Goal: Find specific page/section: Find specific page/section

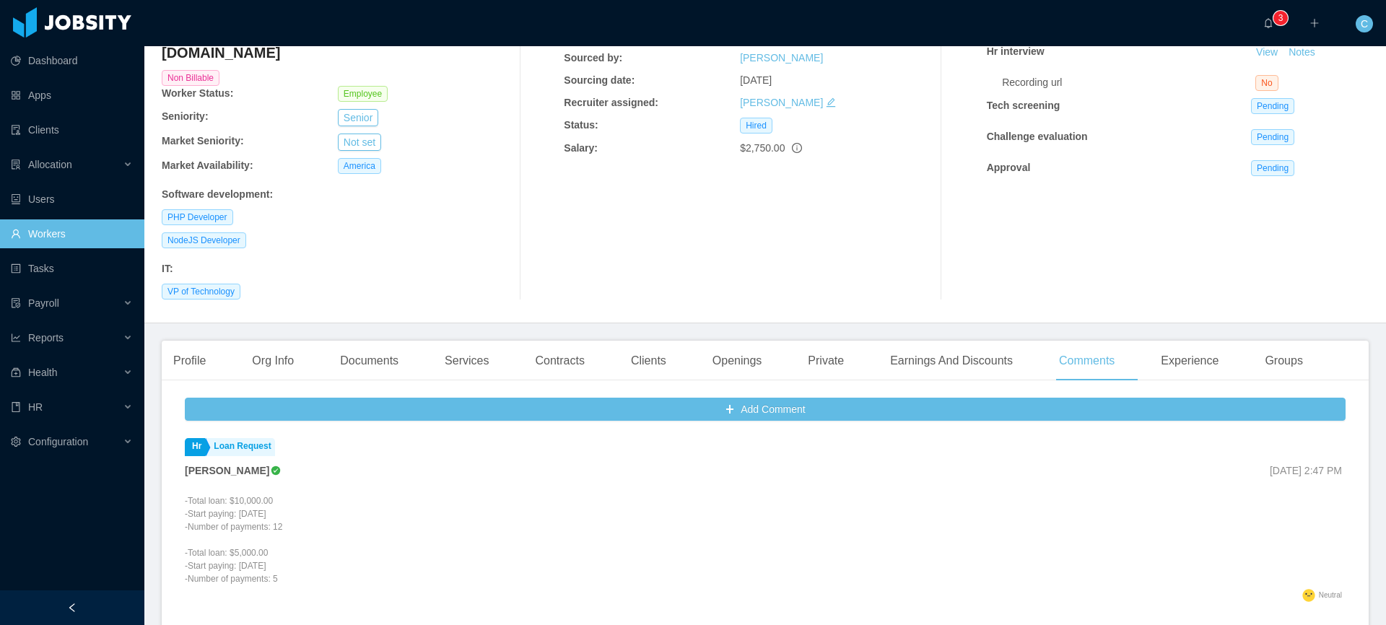
scroll to position [133, 0]
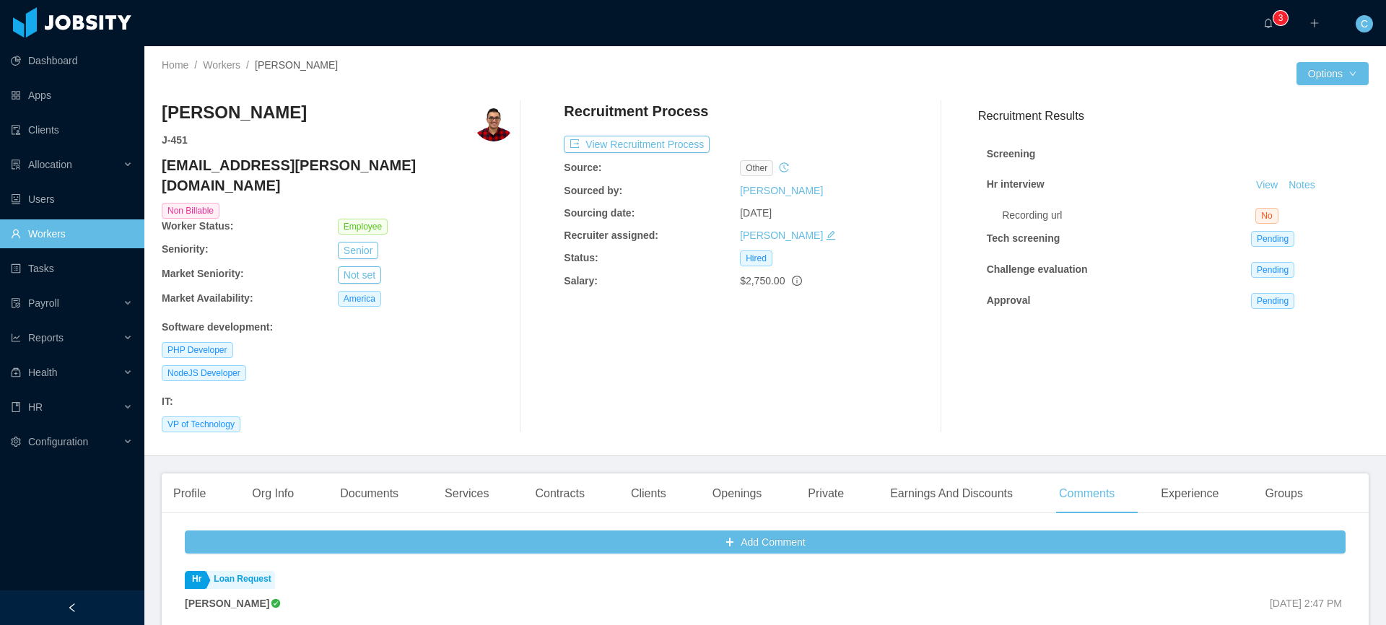
click at [108, 240] on link "Workers" at bounding box center [72, 233] width 122 height 29
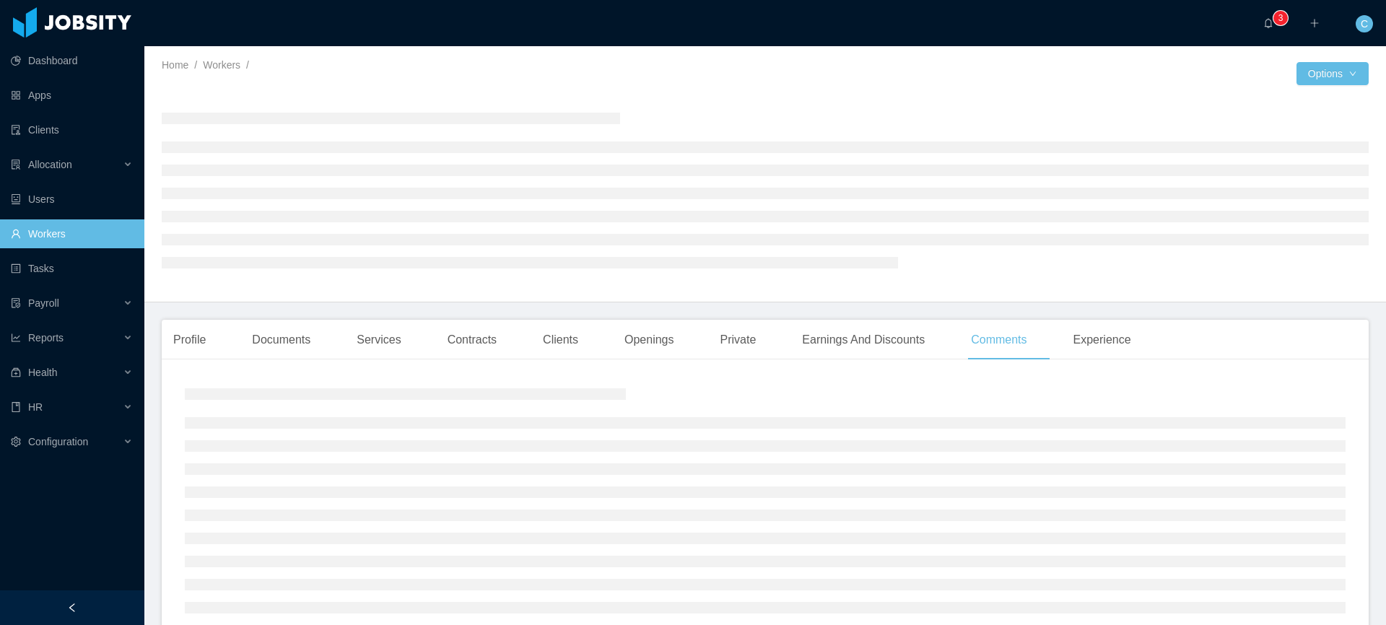
click at [94, 231] on link "Workers" at bounding box center [72, 233] width 122 height 29
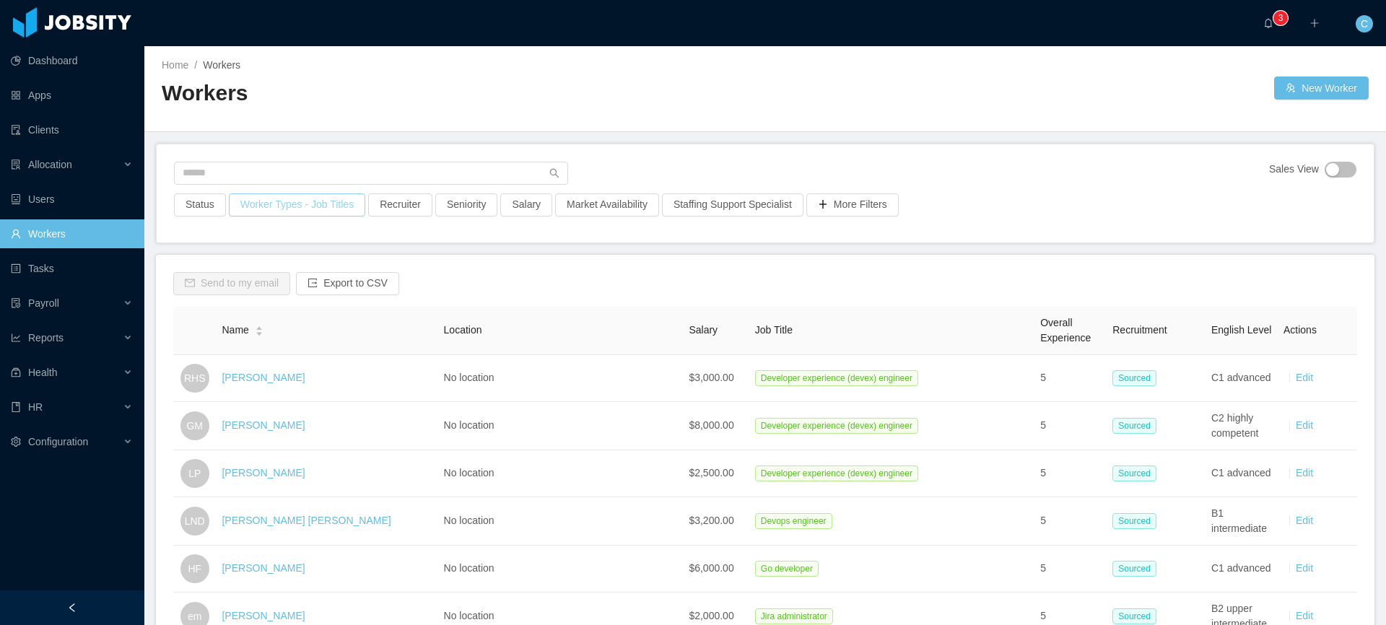
click at [282, 211] on button "Worker Types - Job Titles" at bounding box center [297, 204] width 136 height 23
click at [261, 265] on div "Business Unit" at bounding box center [292, 269] width 183 height 14
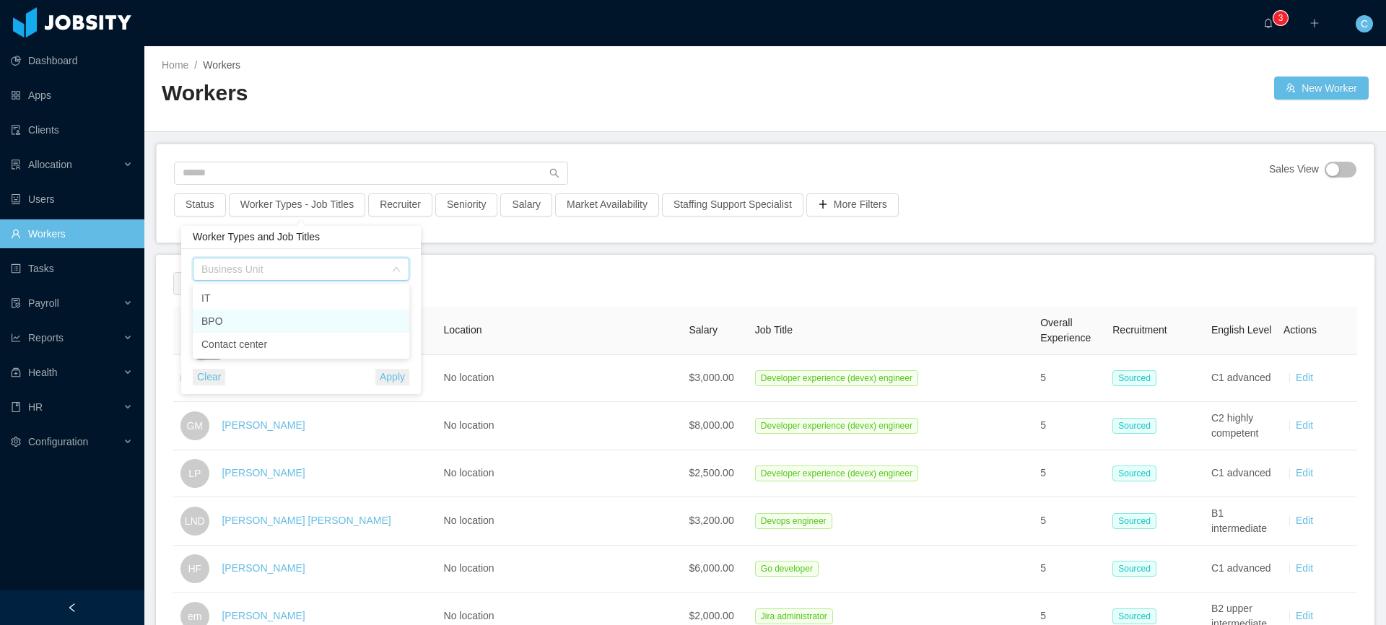
click at [244, 317] on li "BPO" at bounding box center [301, 321] width 217 height 23
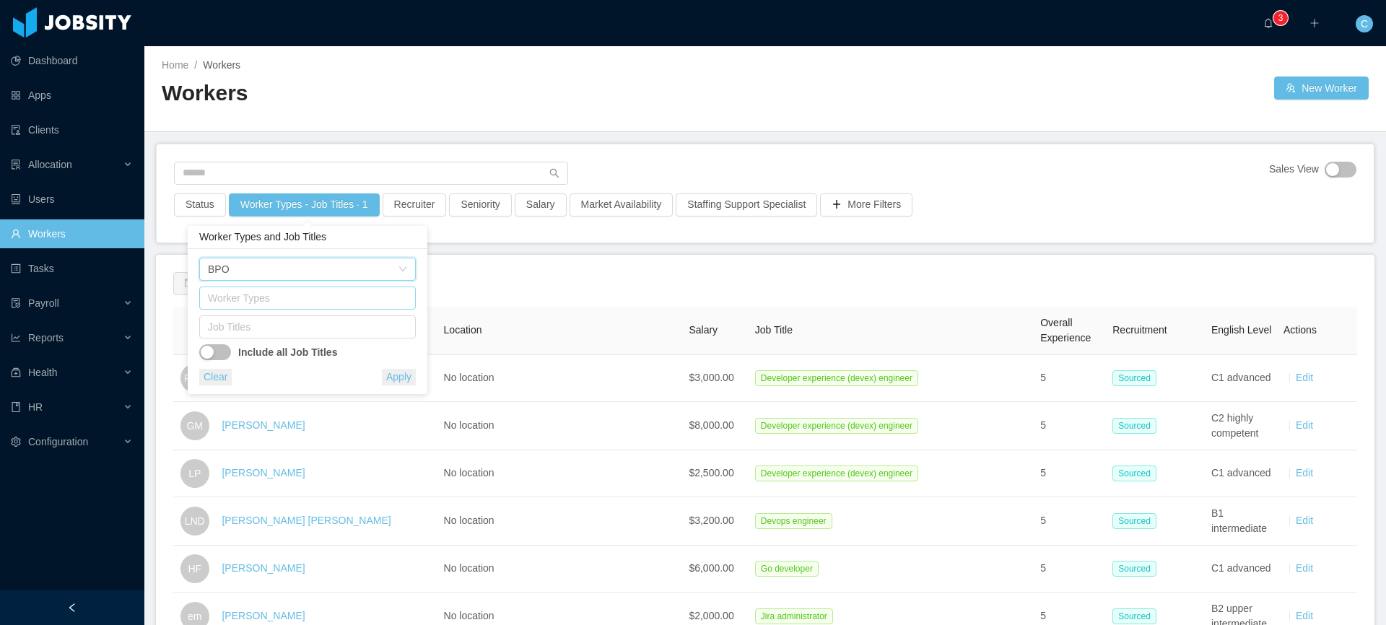
click at [249, 302] on div "Worker Types" at bounding box center [304, 298] width 193 height 14
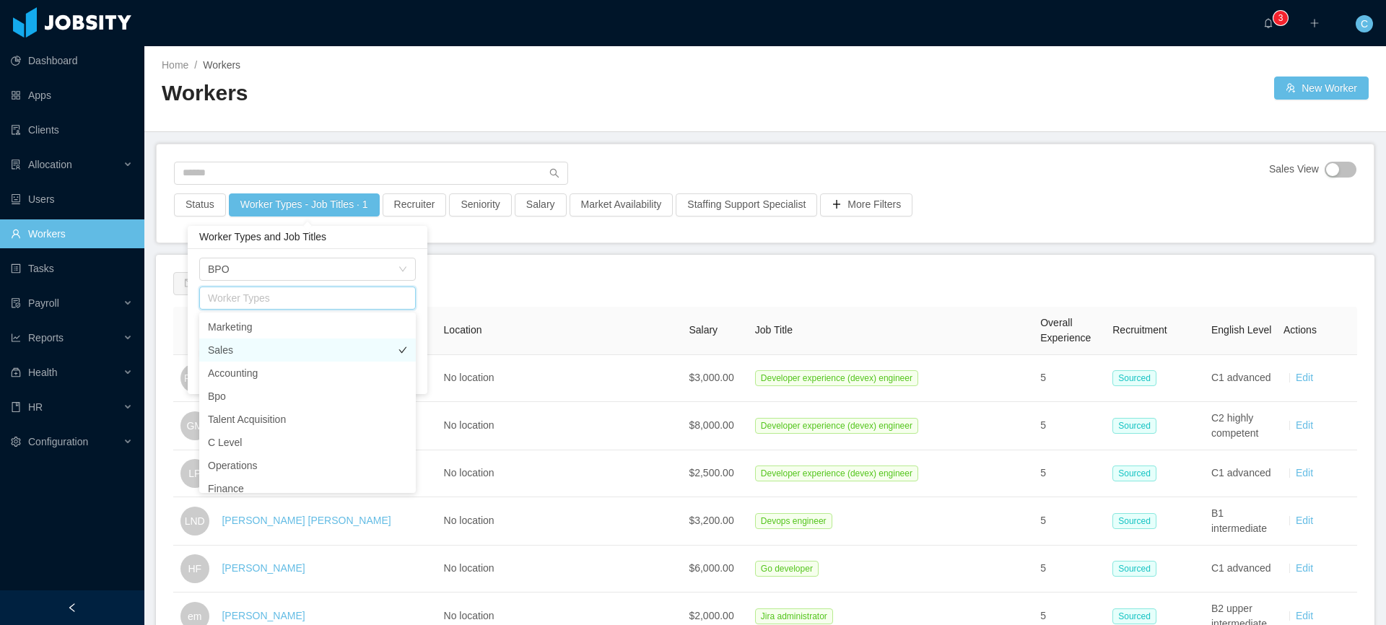
click at [256, 344] on li "Sales" at bounding box center [307, 350] width 217 height 23
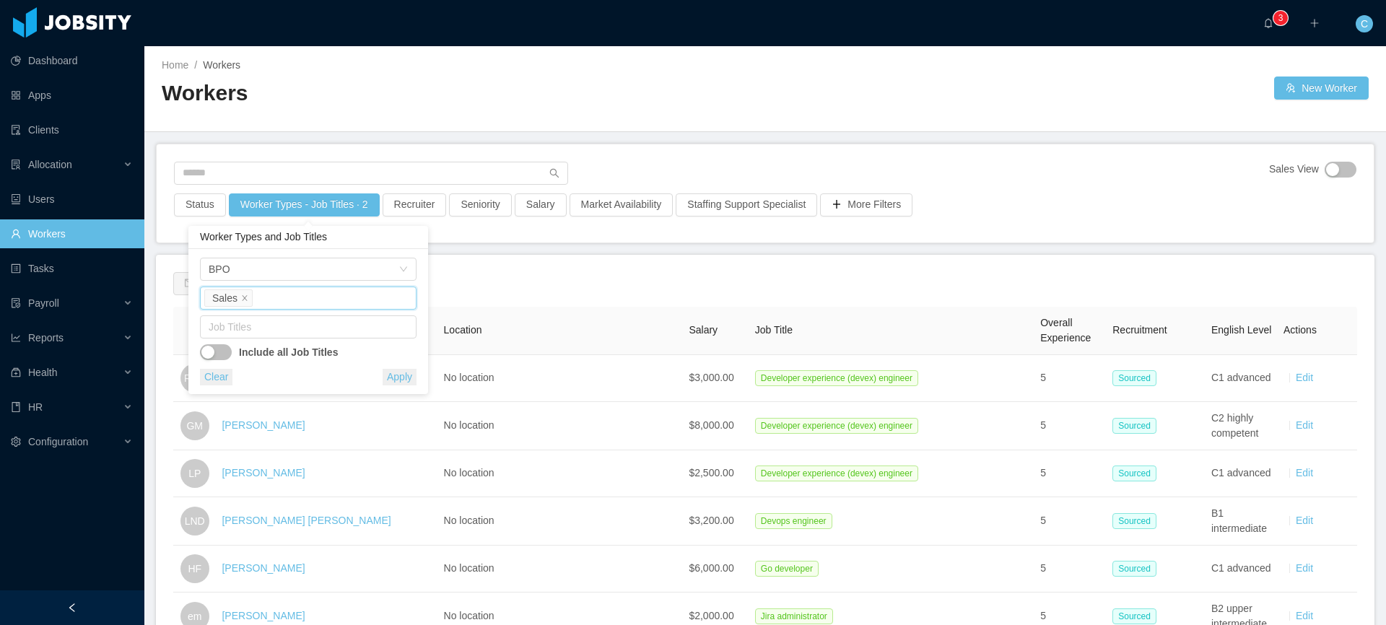
click at [298, 297] on div "Worker Types Sales" at bounding box center [306, 298] width 204 height 22
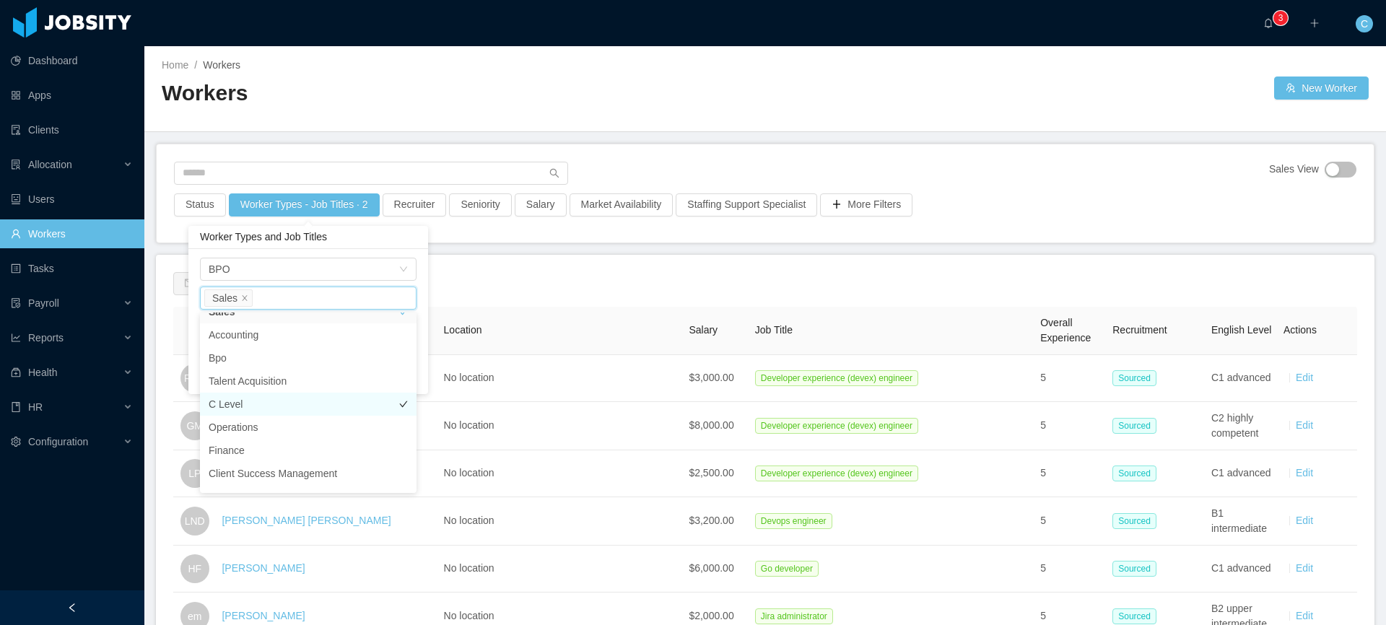
scroll to position [109, 0]
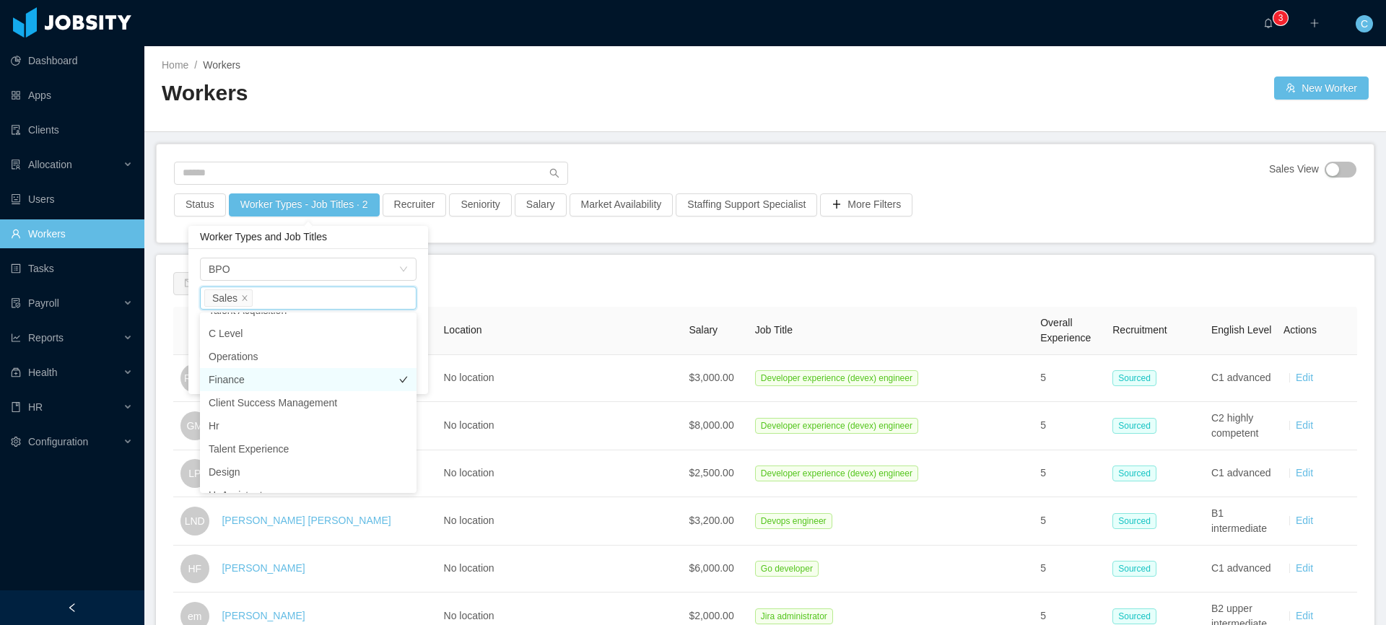
click at [252, 378] on li "Finance" at bounding box center [308, 379] width 217 height 23
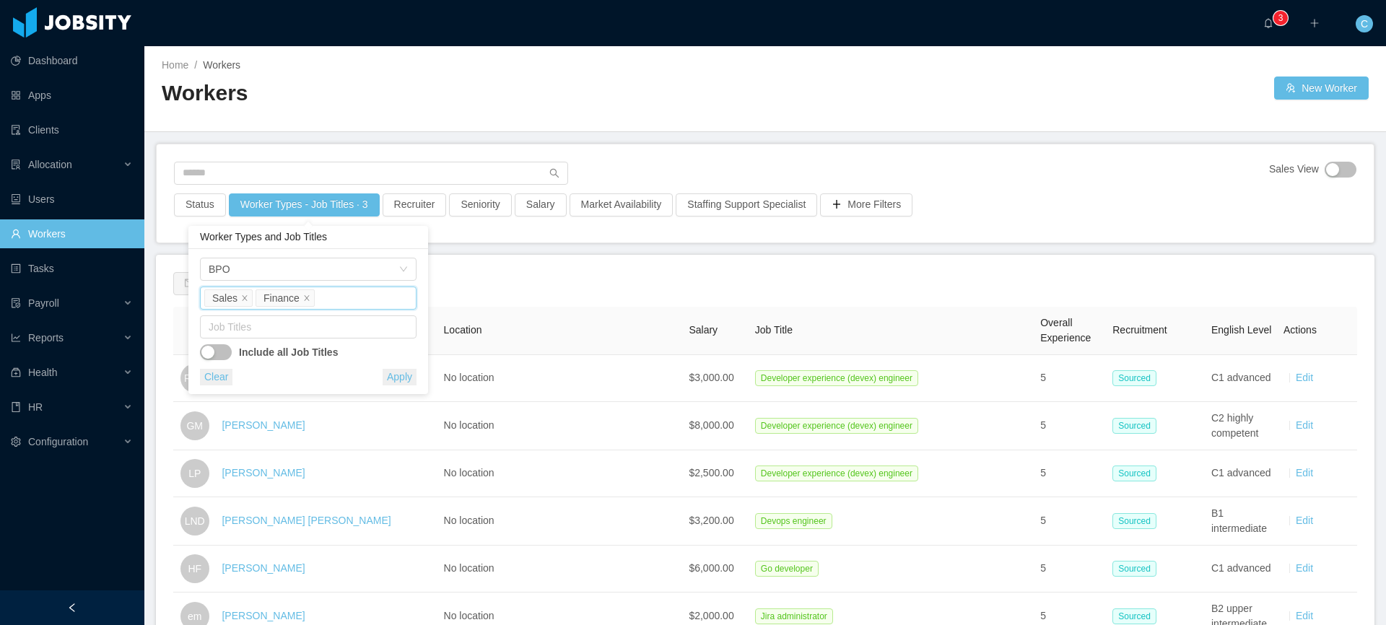
drag, startPoint x: 306, startPoint y: 297, endPoint x: 261, endPoint y: 298, distance: 45.5
click at [304, 297] on icon "icon: close" at bounding box center [306, 297] width 7 height 7
click at [244, 297] on icon "icon: close" at bounding box center [244, 297] width 5 height 5
click at [284, 271] on div "Business Unit BPO" at bounding box center [303, 269] width 190 height 22
click at [263, 339] on li "Contact center" at bounding box center [307, 344] width 217 height 23
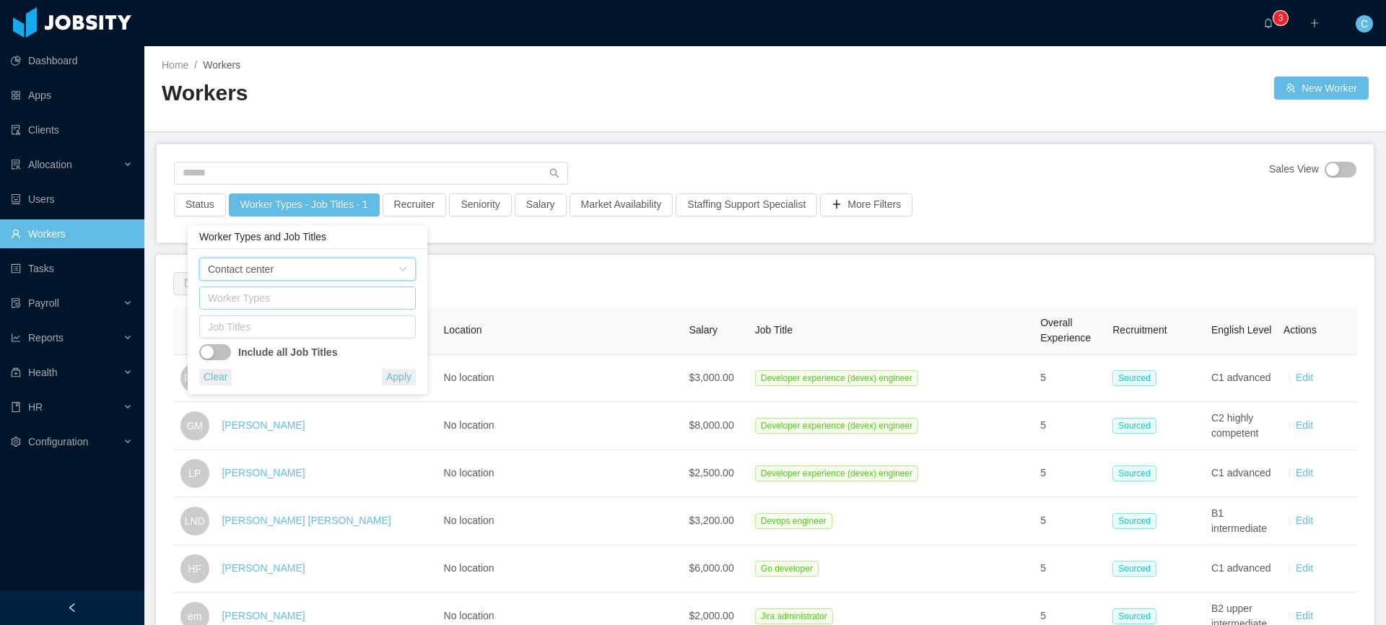
click at [278, 300] on div "Worker Types" at bounding box center [304, 298] width 193 height 14
click at [271, 320] on li "Customer Experience" at bounding box center [307, 326] width 217 height 23
drag, startPoint x: 341, startPoint y: 364, endPoint x: 330, endPoint y: 330, distance: 35.8
click at [341, 364] on div "Business Unit Contact center Worker Types Customer Experience Job Titles Includ…" at bounding box center [308, 322] width 217 height 128
click at [323, 326] on div "Job Titles" at bounding box center [305, 327] width 193 height 14
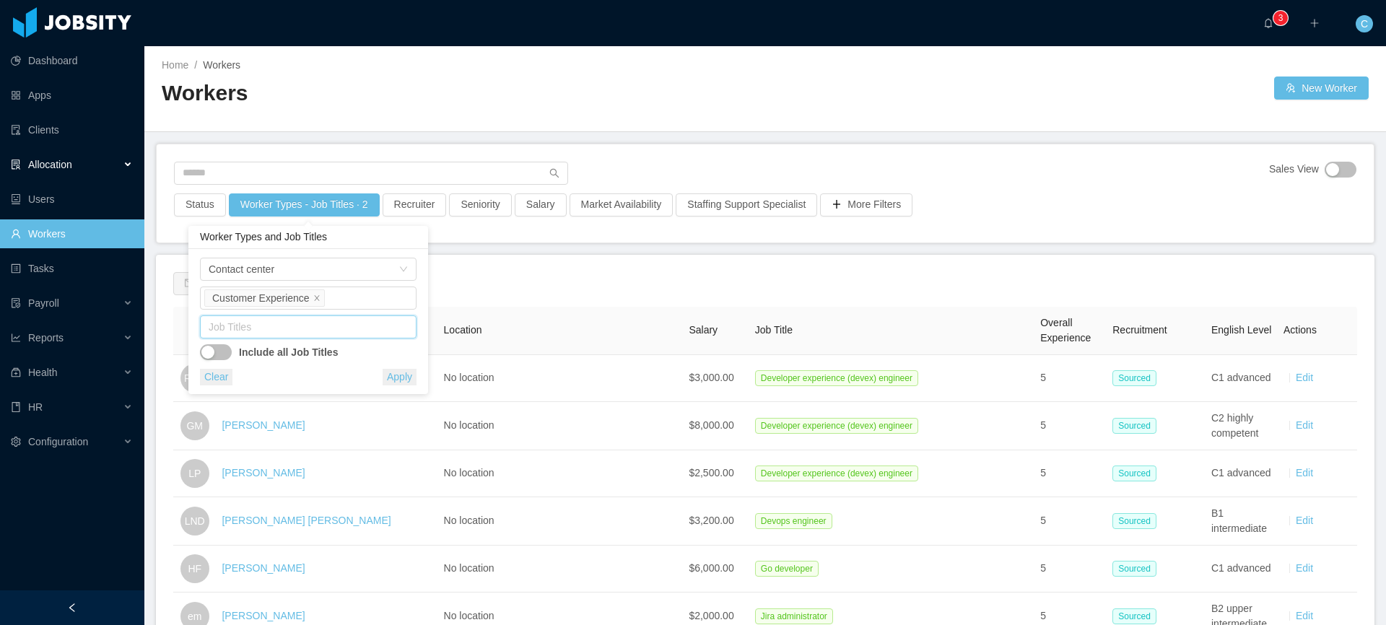
click at [65, 154] on div "Allocation" at bounding box center [72, 164] width 144 height 29
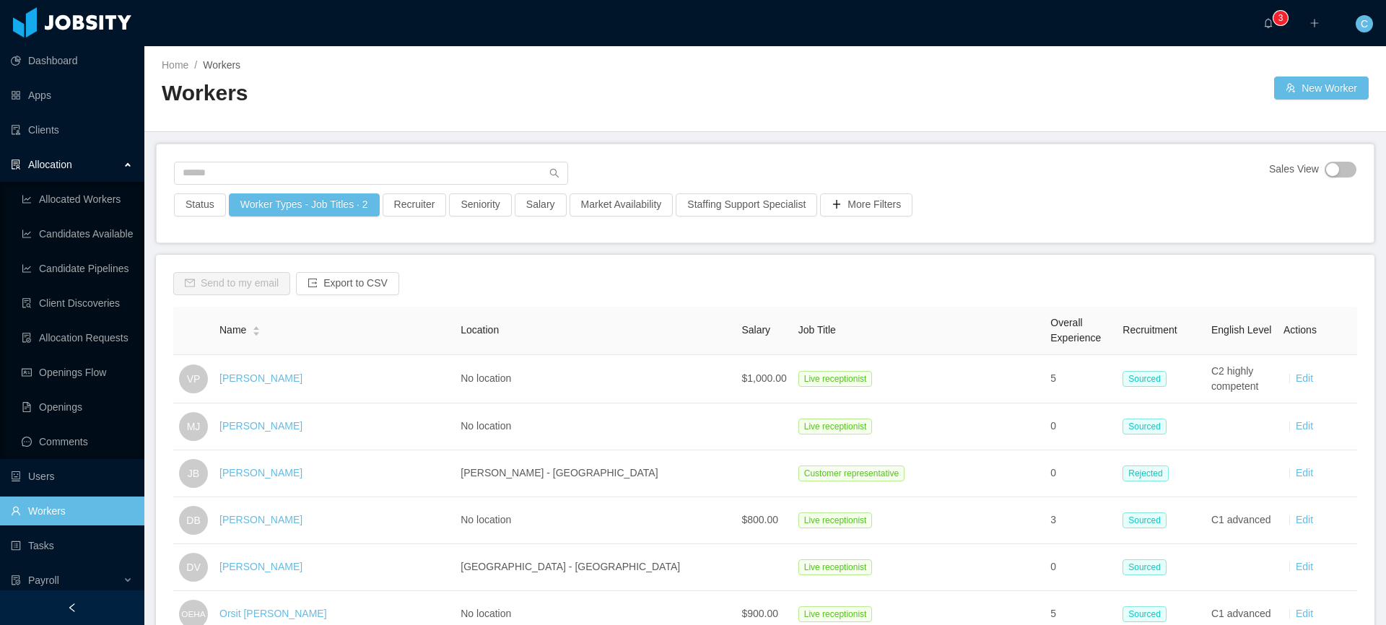
click at [687, 147] on div "Sales View Status Worker Types - Job Titles · 2 Recruiter Seniority Salary Mark…" at bounding box center [765, 193] width 1217 height 98
click at [77, 287] on ul "Allocated Workers Candidates Available Candidate Pipelines Client Discoveries A…" at bounding box center [72, 320] width 144 height 277
click at [75, 306] on link "Client Discoveries" at bounding box center [77, 303] width 111 height 29
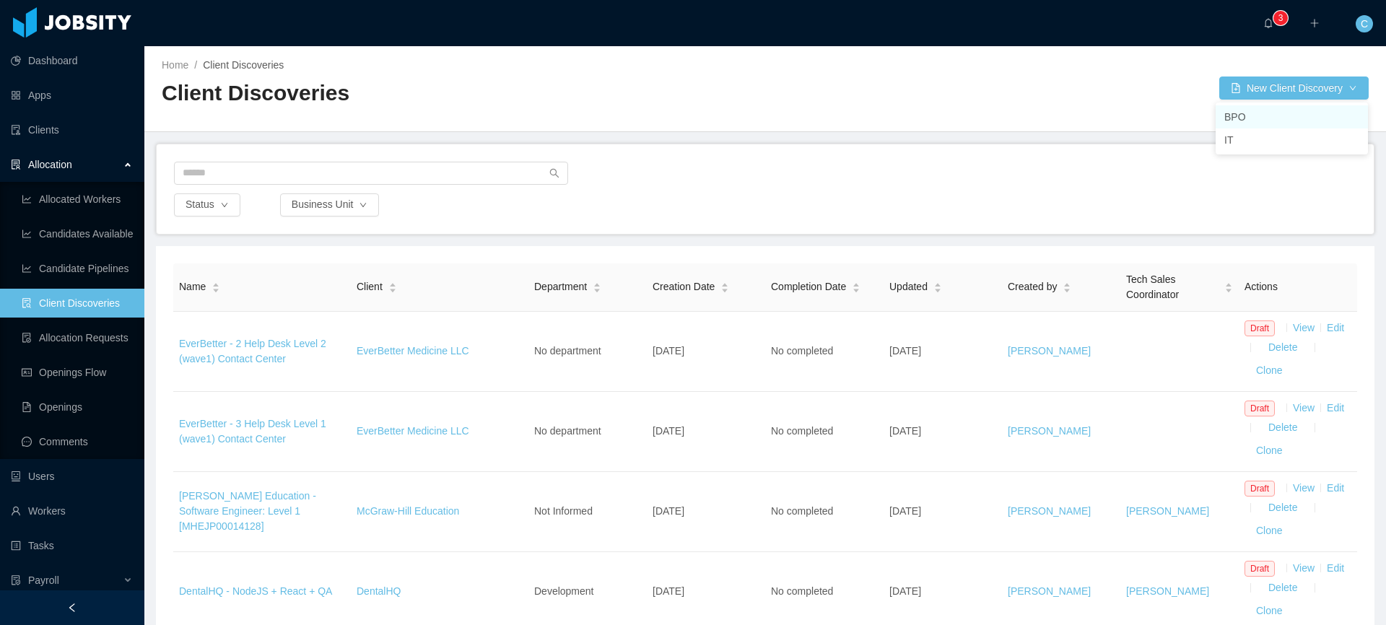
click at [1246, 118] on li "BPO" at bounding box center [1292, 116] width 152 height 23
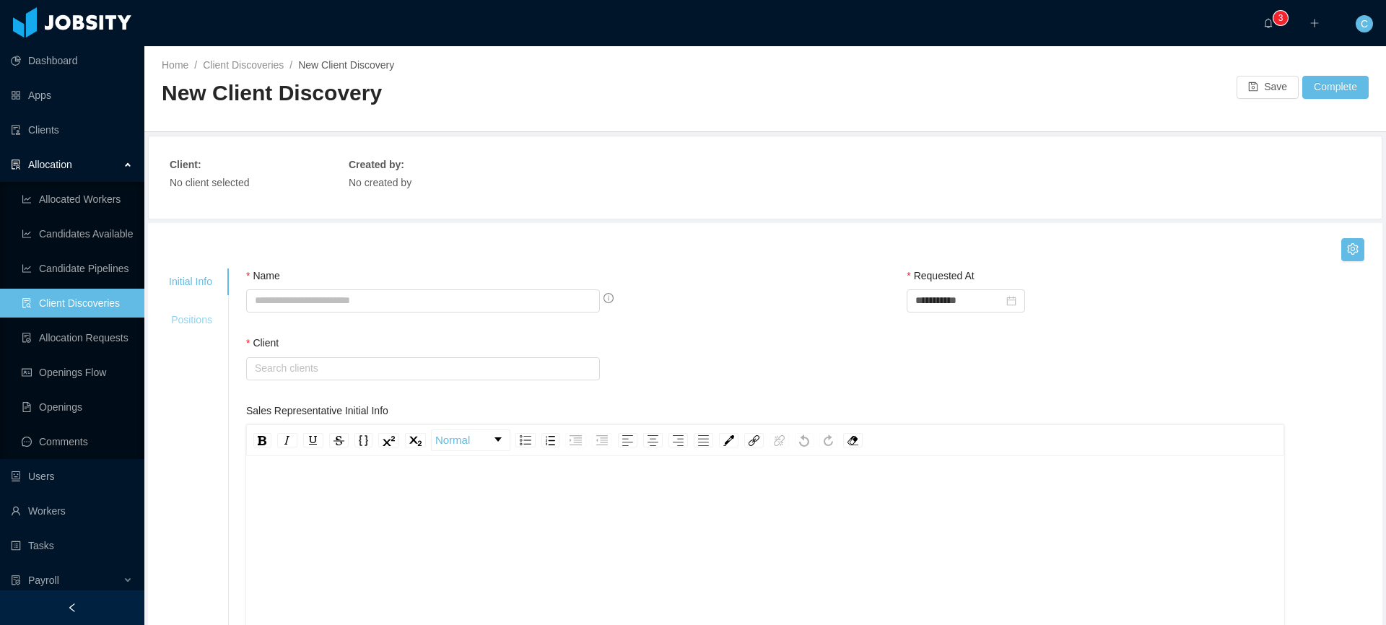
click at [193, 317] on div "Positions" at bounding box center [191, 320] width 78 height 27
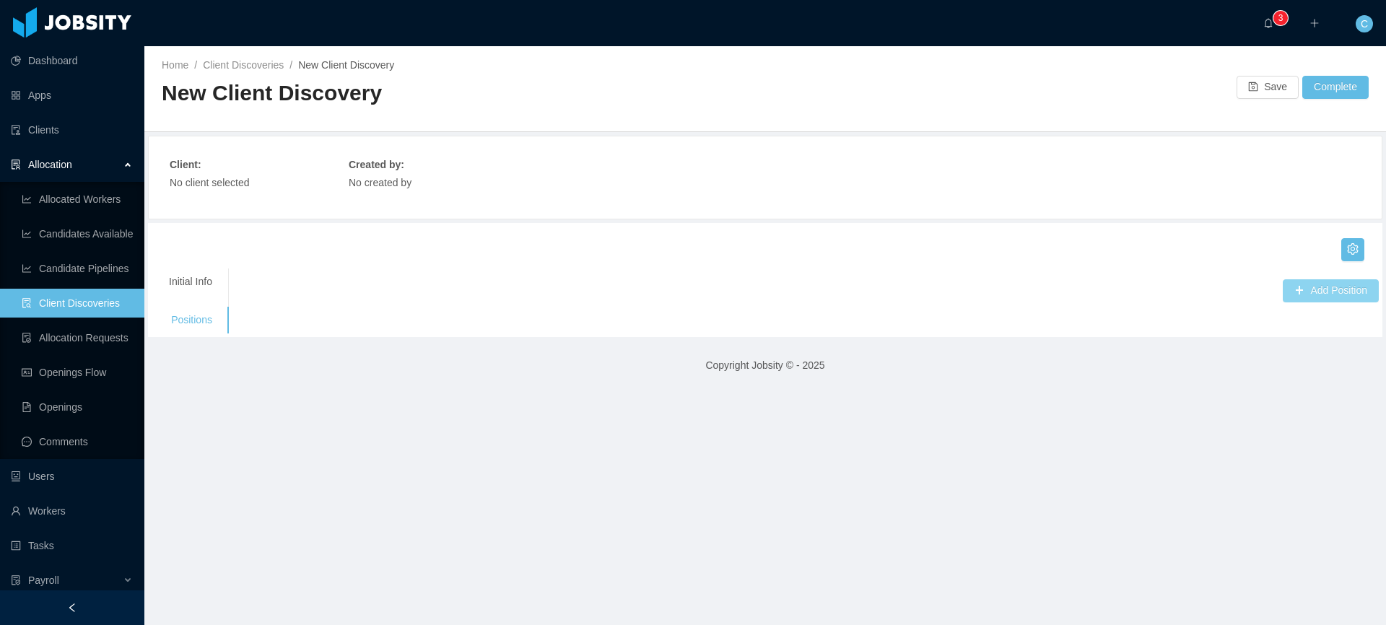
click at [1326, 290] on button "Add Position" at bounding box center [1331, 290] width 96 height 23
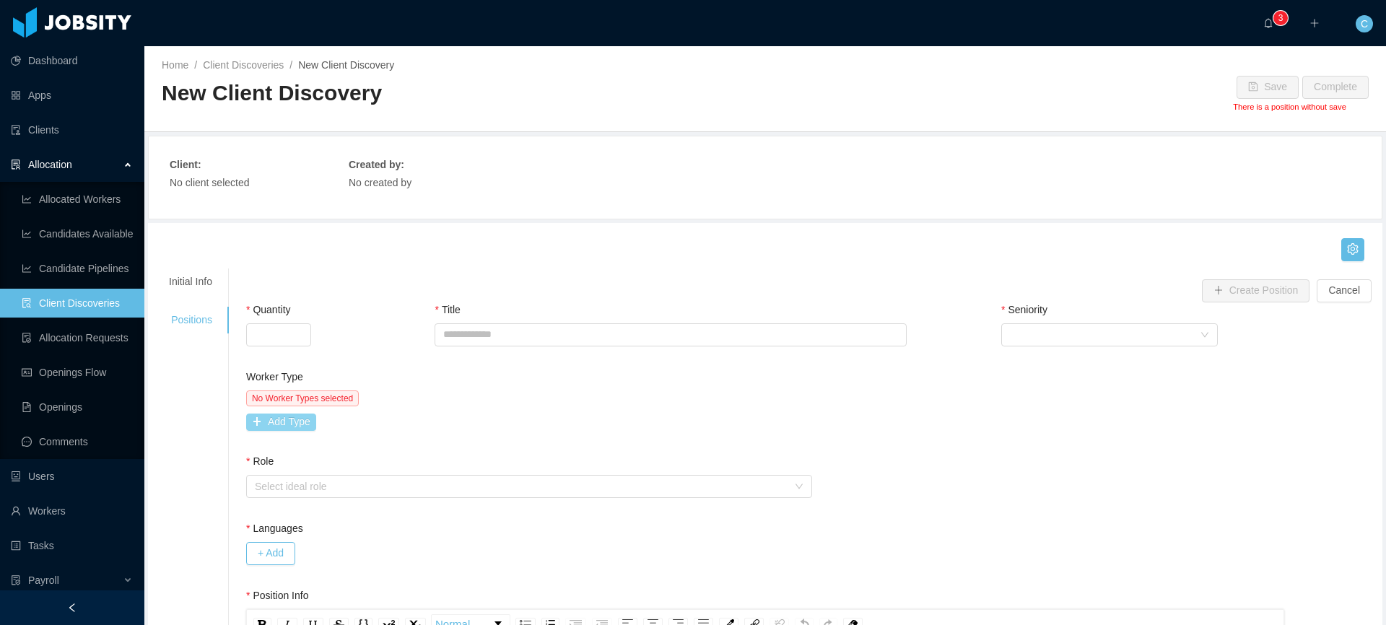
click at [299, 419] on button "Add Type" at bounding box center [281, 422] width 70 height 17
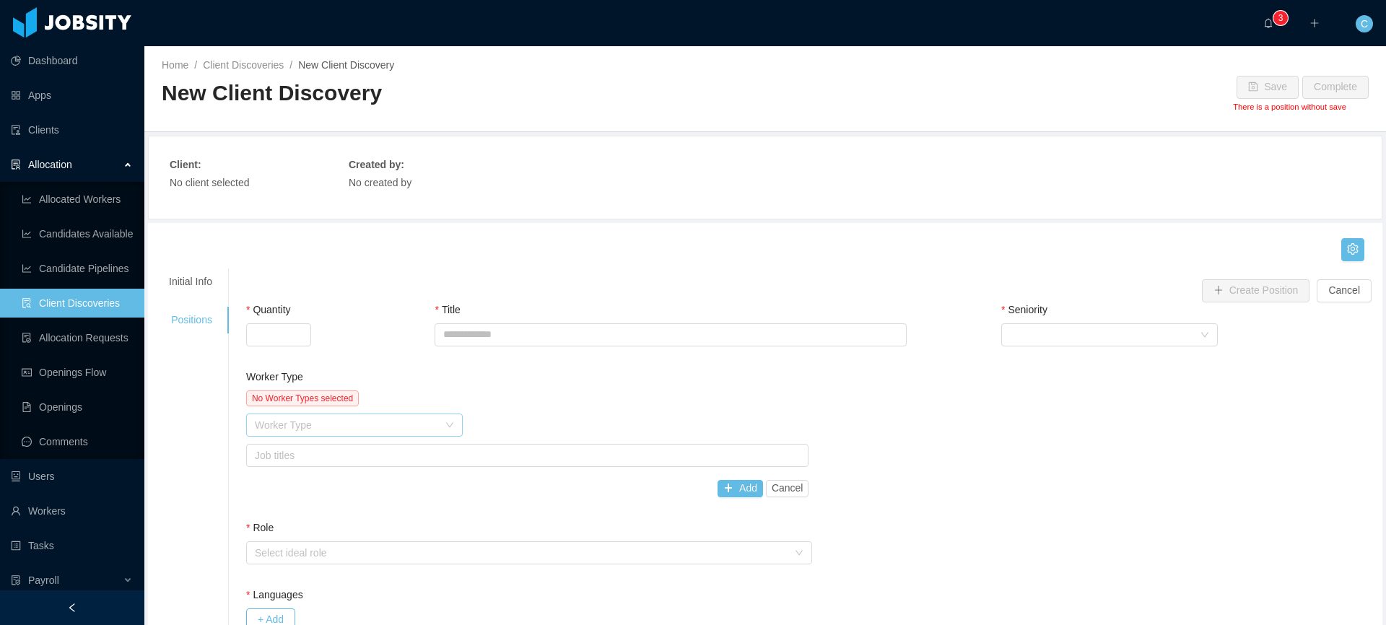
click at [339, 429] on div "Worker Type" at bounding box center [346, 425] width 183 height 14
click at [266, 64] on link "Client Discoveries" at bounding box center [243, 65] width 81 height 12
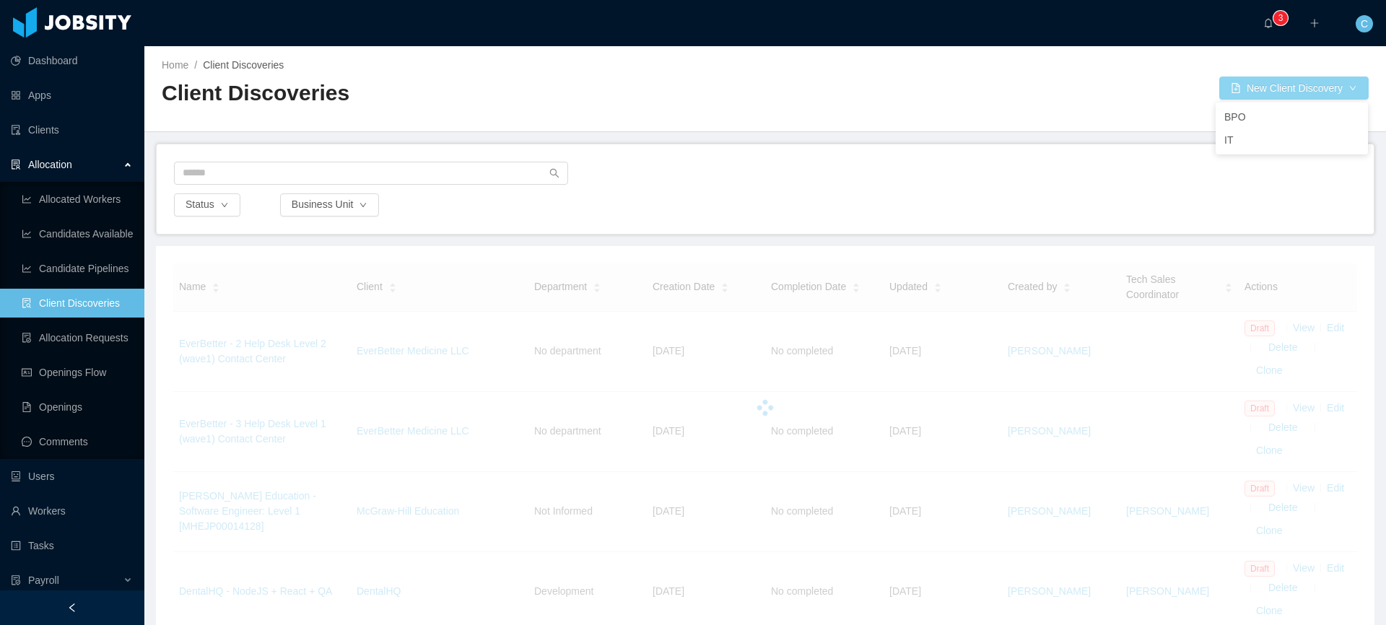
click at [1338, 87] on button "New Client Discovery" at bounding box center [1293, 88] width 149 height 23
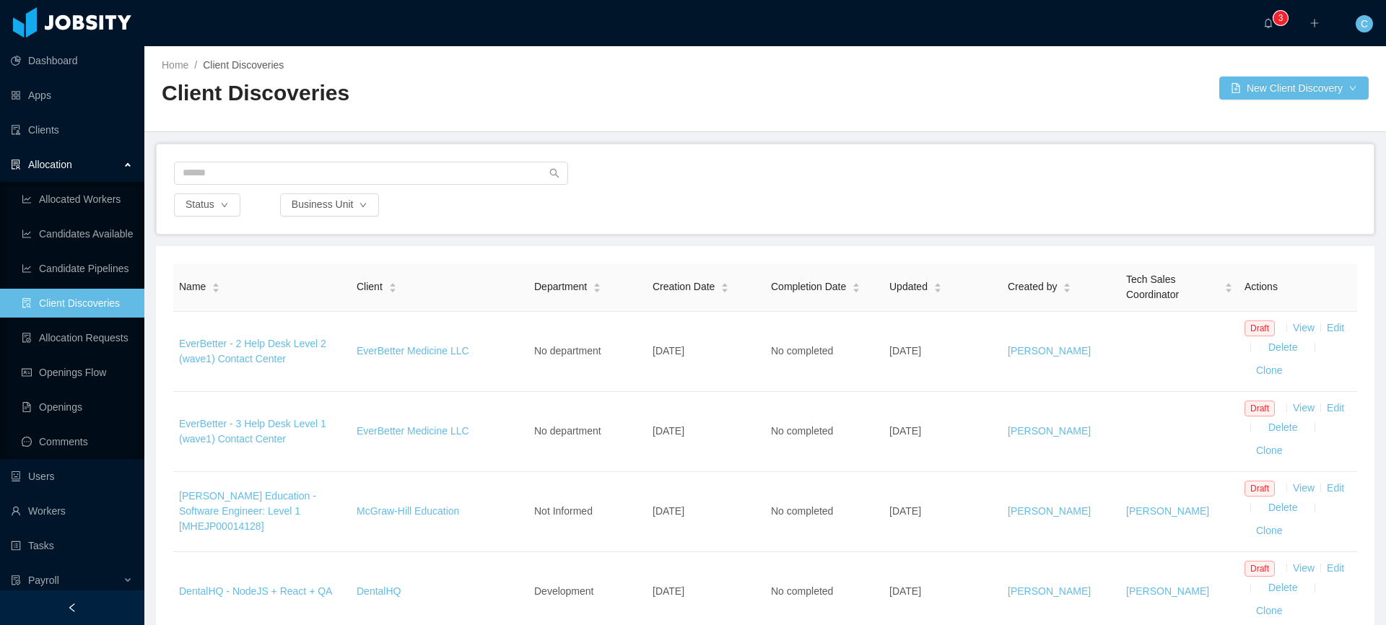
click at [488, 98] on h2 "Client Discoveries" at bounding box center [463, 94] width 603 height 30
click at [666, 110] on div "Client Discoveries" at bounding box center [463, 99] width 603 height 40
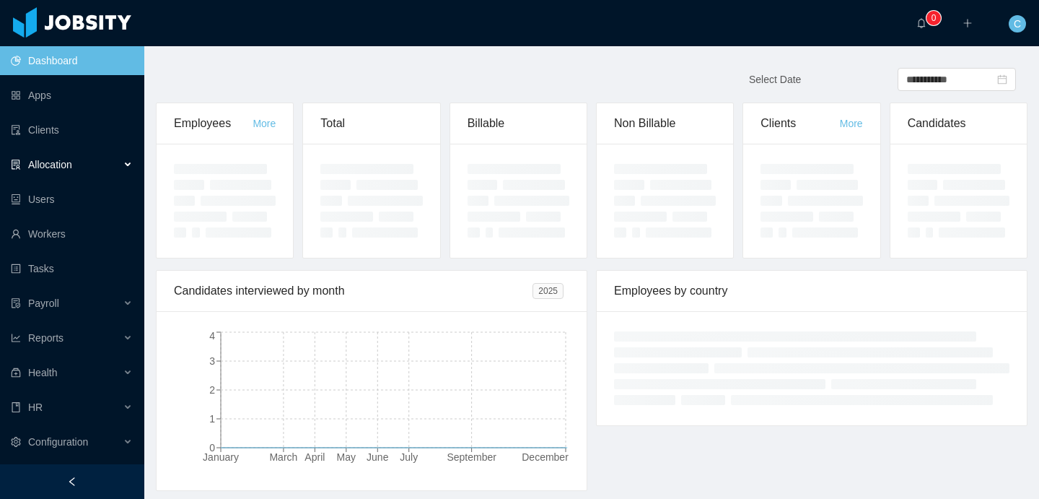
click at [102, 171] on div "Allocation" at bounding box center [72, 164] width 144 height 29
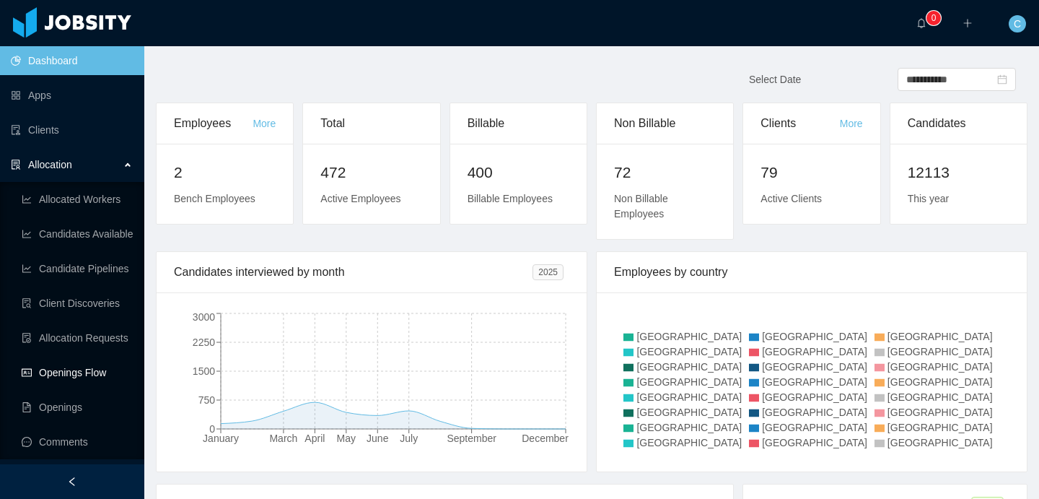
click at [83, 372] on link "Openings Flow" at bounding box center [77, 372] width 111 height 29
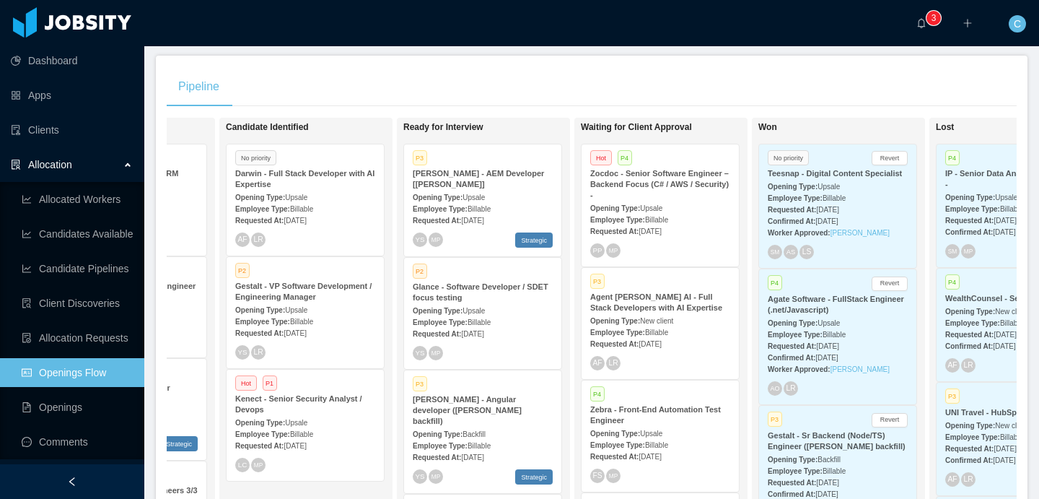
scroll to position [0, 343]
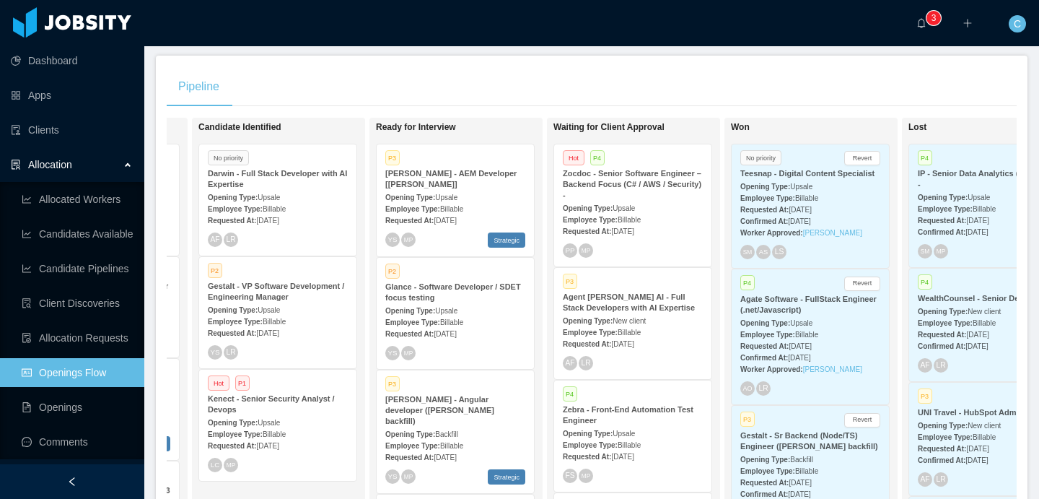
click at [808, 179] on div "Teesnap - Digital Content Specialist" at bounding box center [811, 173] width 140 height 11
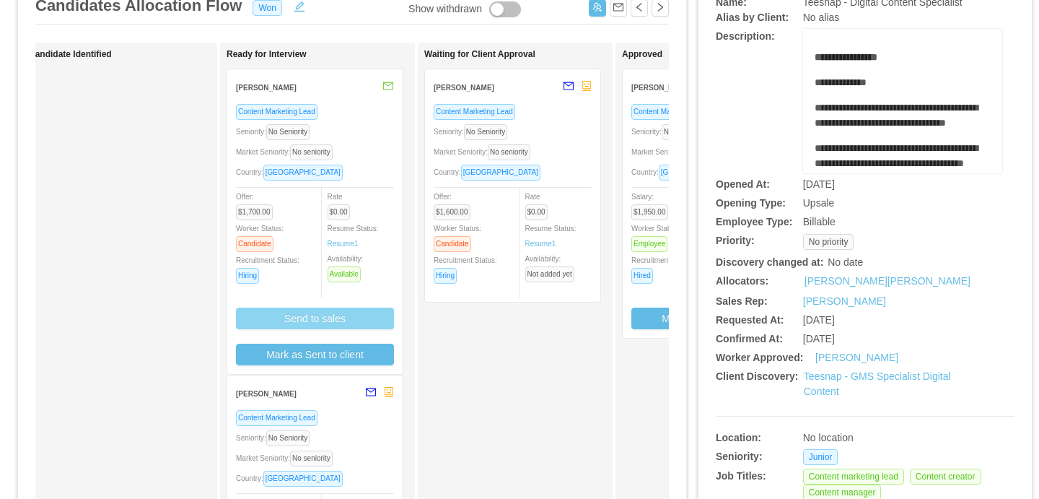
scroll to position [115, 0]
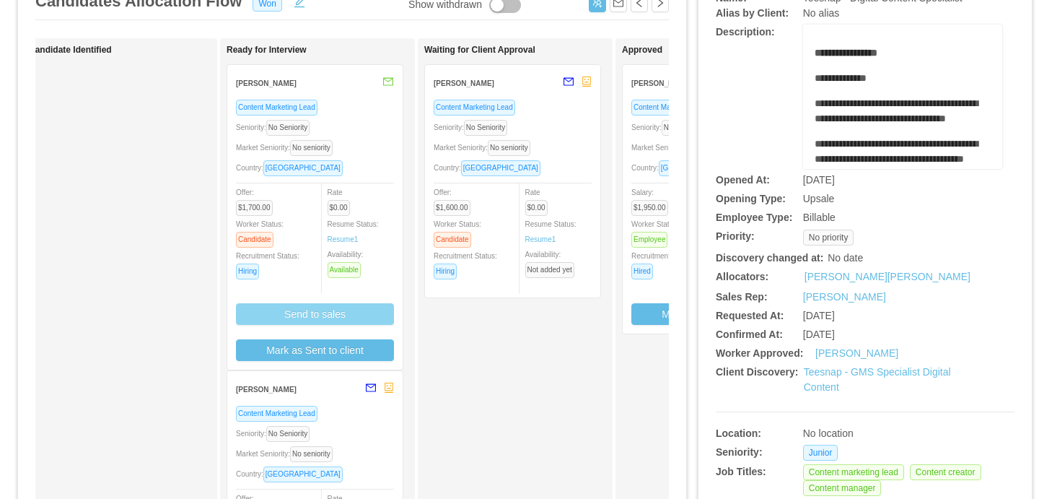
click at [349, 311] on button "Send to sales" at bounding box center [315, 314] width 158 height 22
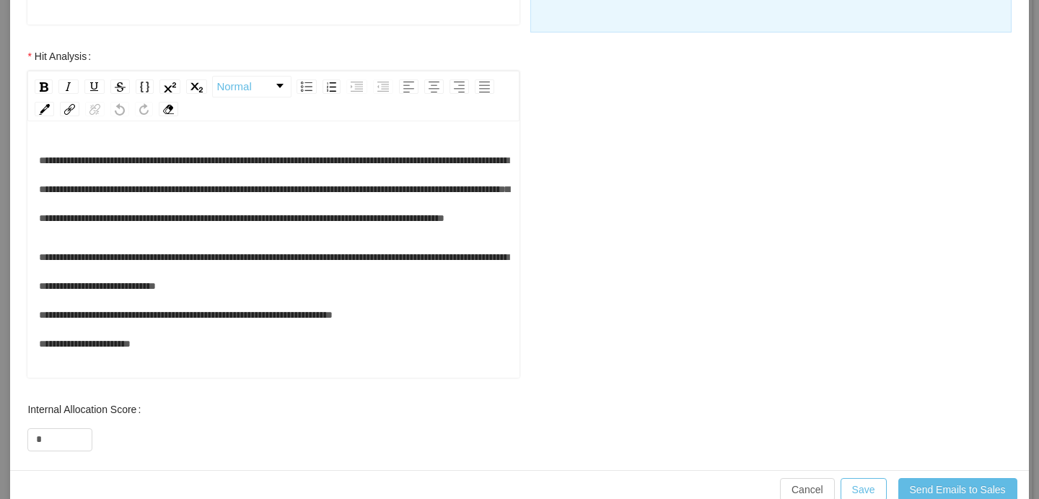
scroll to position [650, 0]
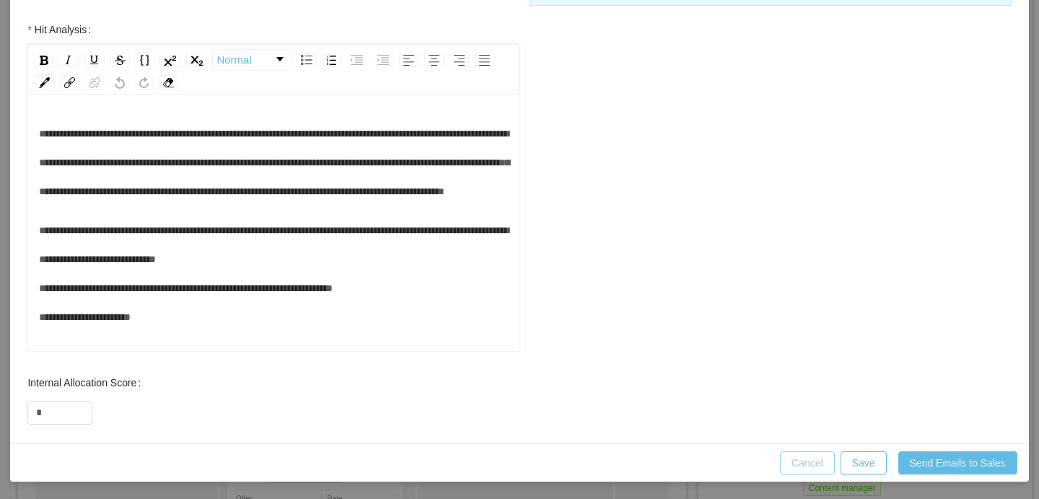
click at [816, 456] on button "Cancel" at bounding box center [807, 462] width 55 height 23
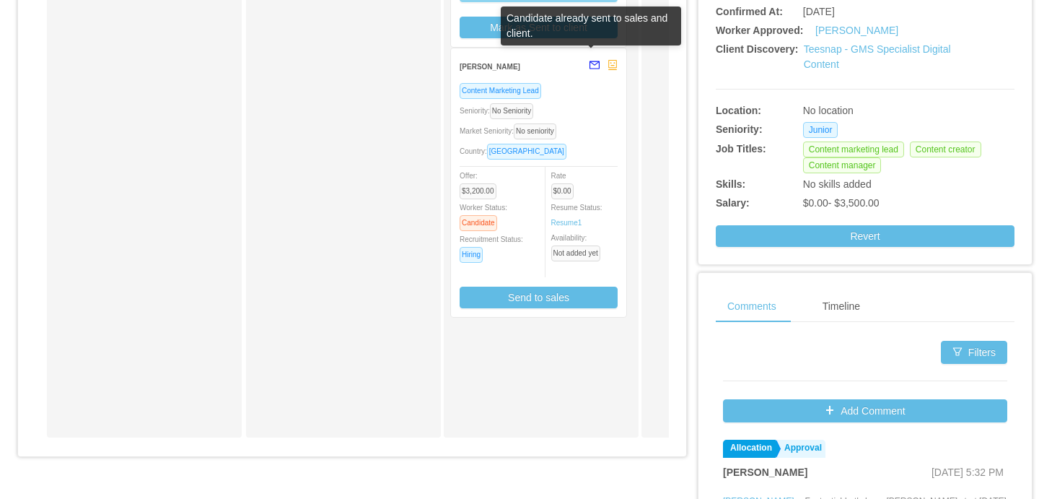
scroll to position [435, 0]
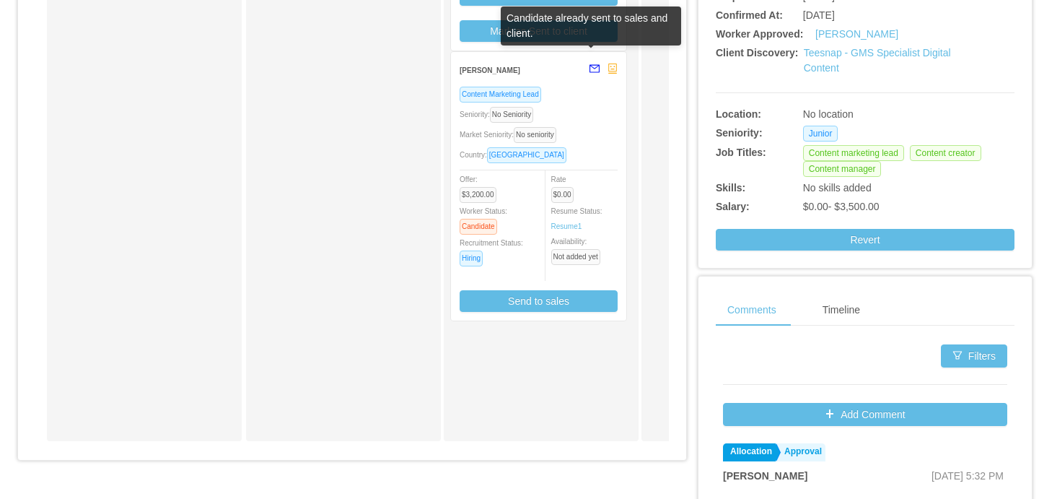
click at [599, 73] on button "button" at bounding box center [591, 69] width 19 height 23
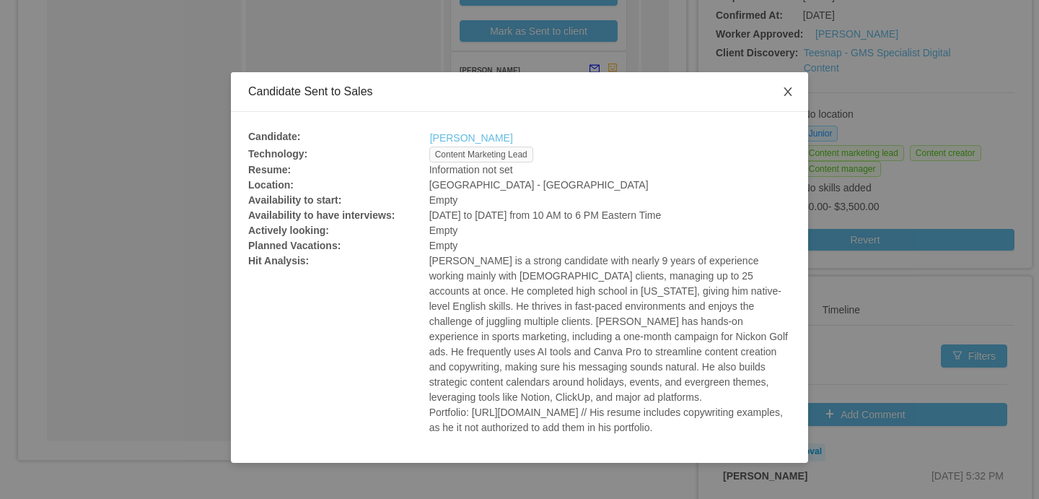
drag, startPoint x: 785, startPoint y: 95, endPoint x: 775, endPoint y: 95, distance: 10.1
click at [785, 95] on icon "icon: close" at bounding box center [788, 92] width 12 height 12
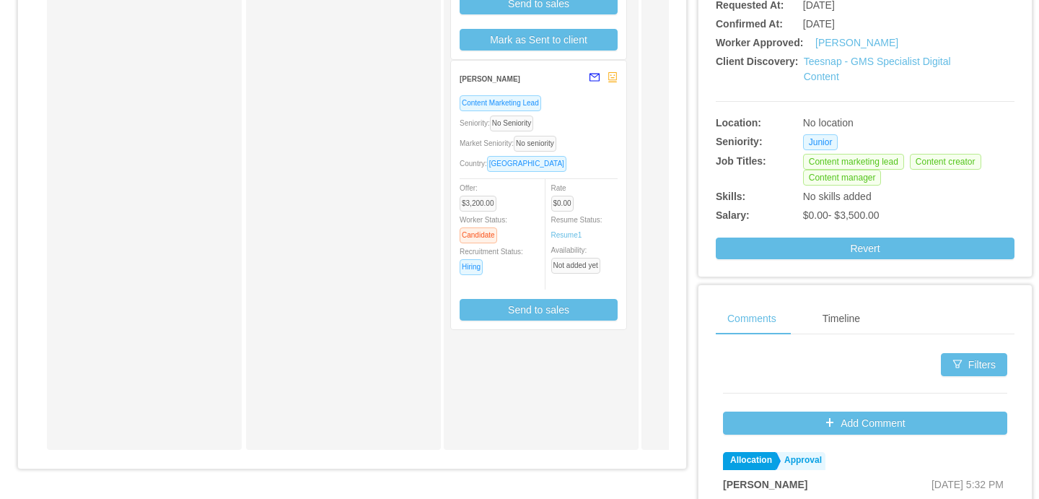
scroll to position [423, 0]
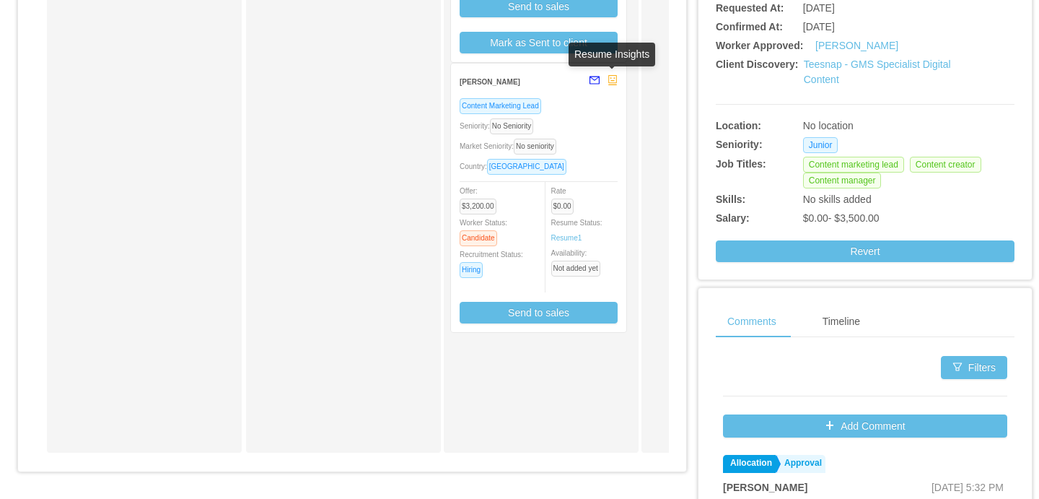
click at [612, 80] on icon "robot" at bounding box center [613, 80] width 10 height 10
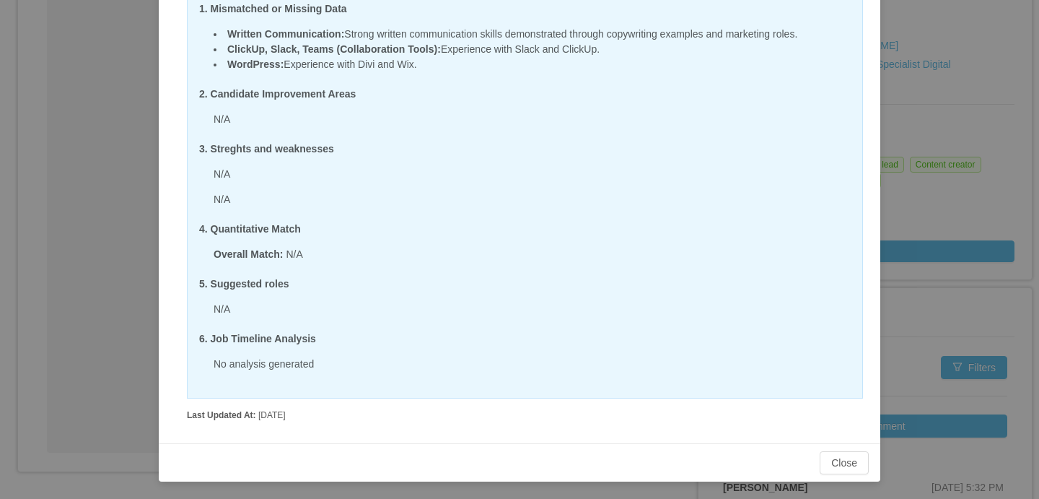
scroll to position [0, 0]
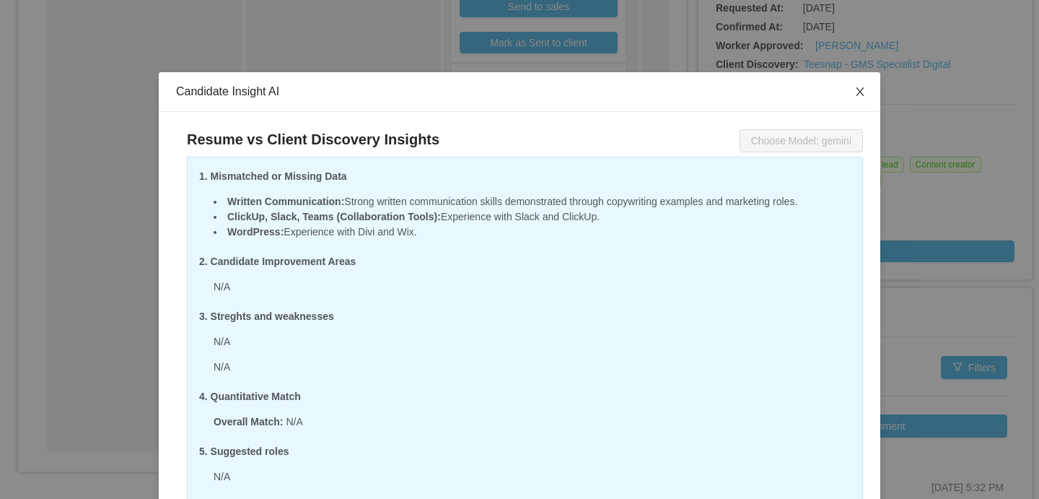
click at [863, 84] on span "Close" at bounding box center [860, 92] width 40 height 40
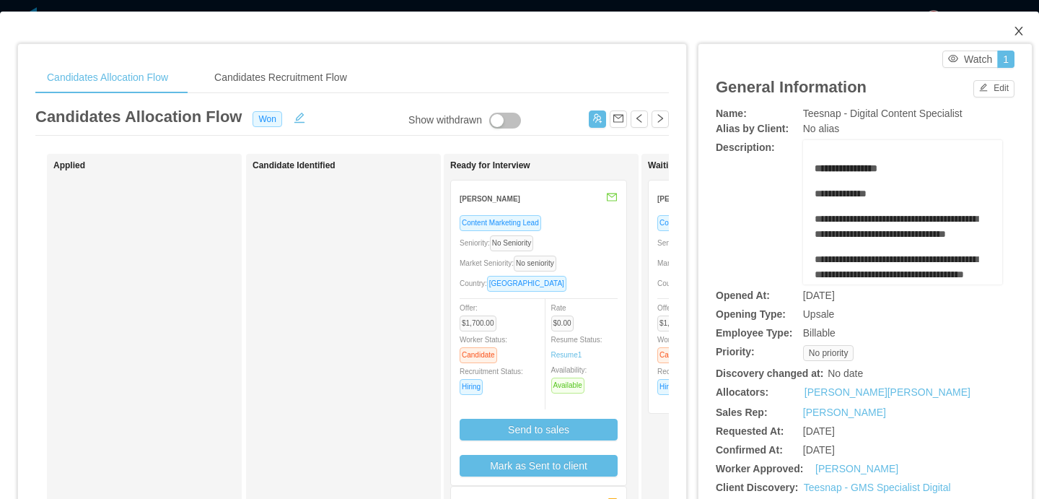
click at [1029, 26] on span "Close" at bounding box center [1019, 32] width 40 height 40
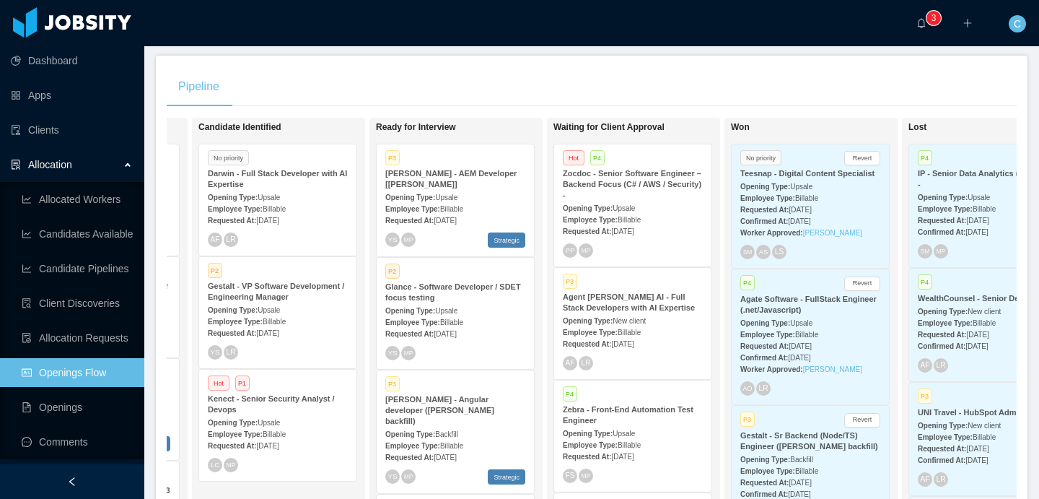
click at [1020, 28] on span "C" at bounding box center [1017, 23] width 7 height 17
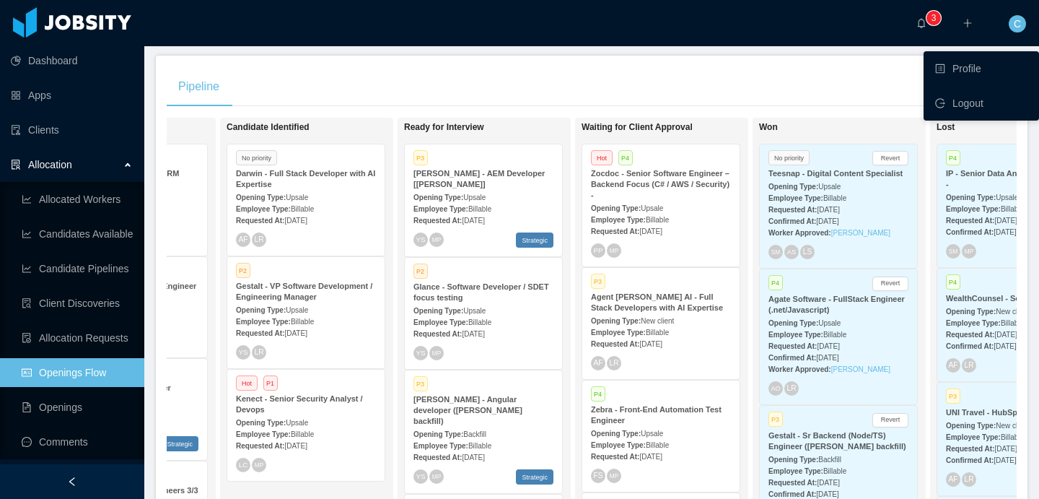
scroll to position [0, 309]
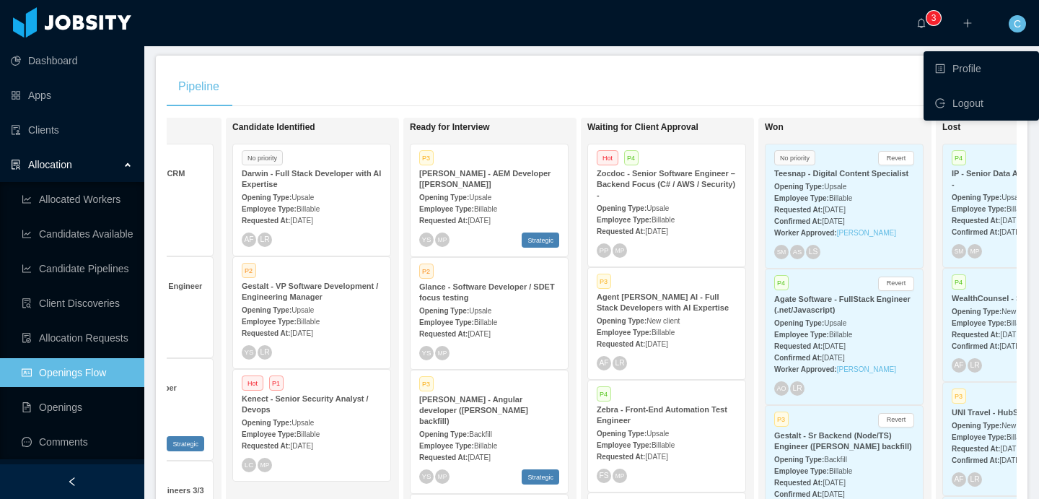
click at [861, 330] on div "Opening Type: Upsale" at bounding box center [845, 322] width 140 height 15
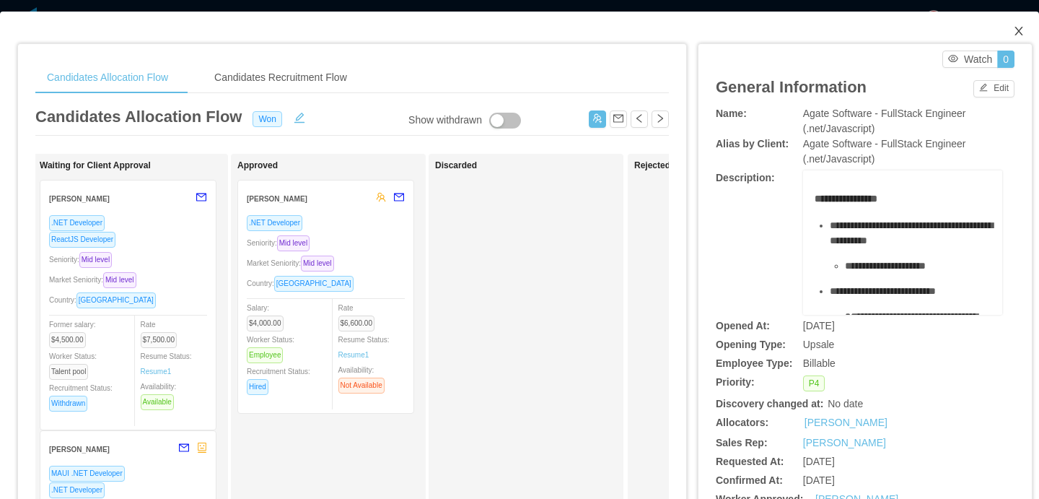
click at [1022, 27] on icon "icon: close" at bounding box center [1019, 31] width 8 height 9
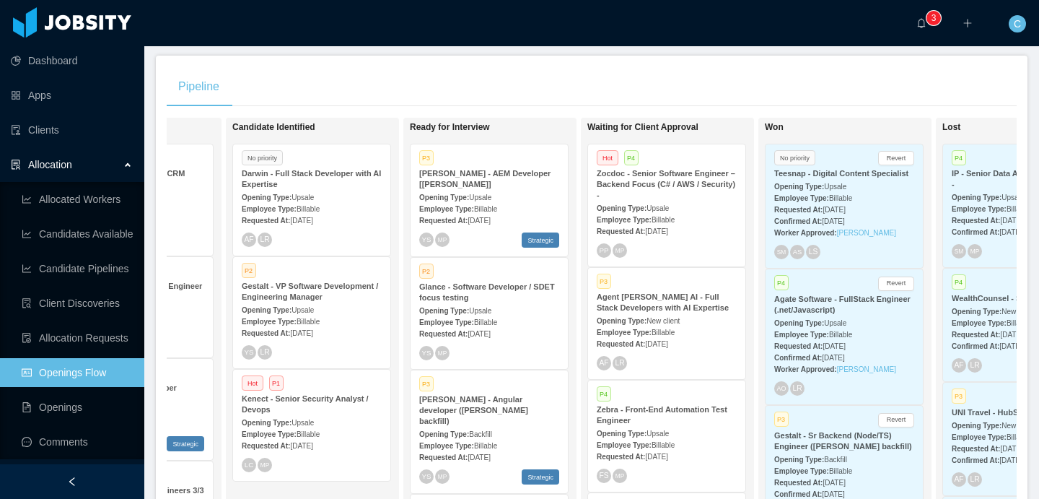
click at [671, 201] on div "Opening Type: Upsale" at bounding box center [667, 207] width 140 height 15
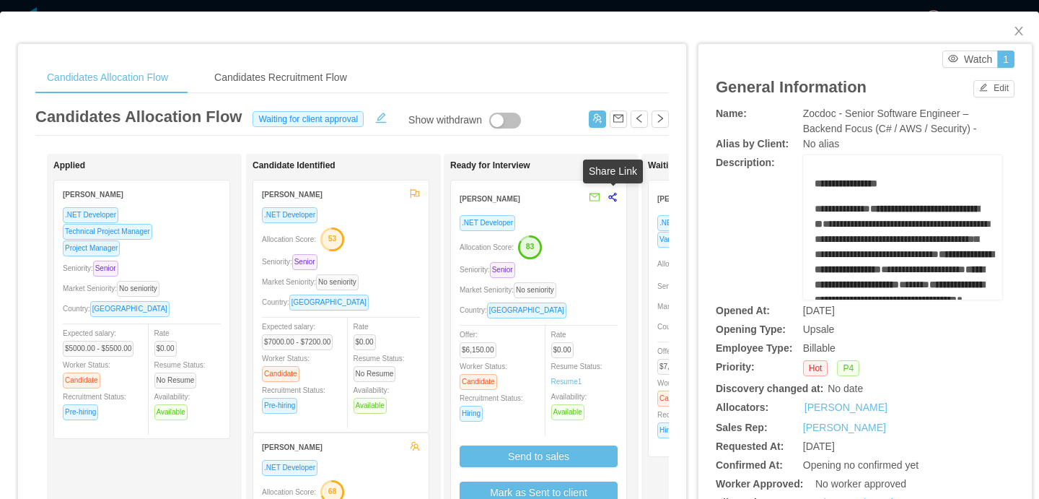
click at [616, 196] on icon "share-alt" at bounding box center [613, 197] width 10 height 10
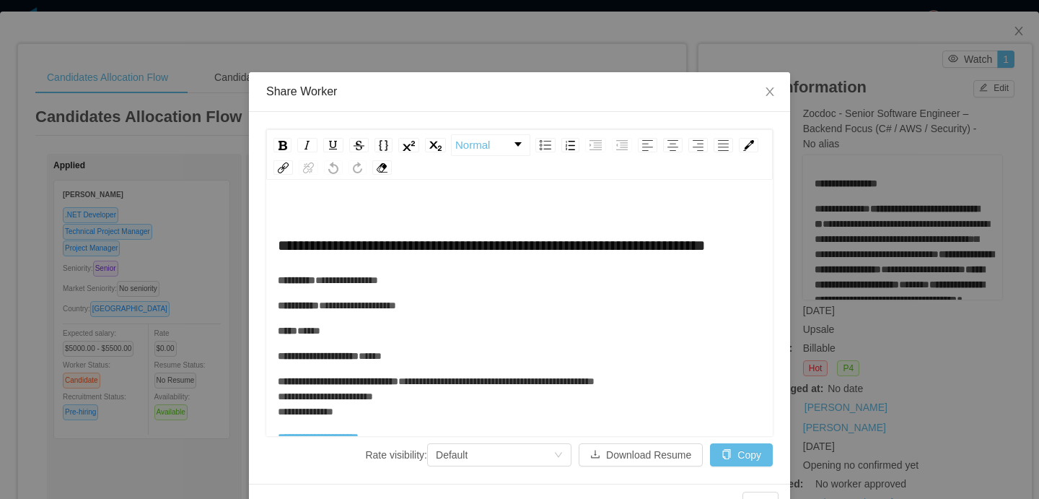
scroll to position [32, 0]
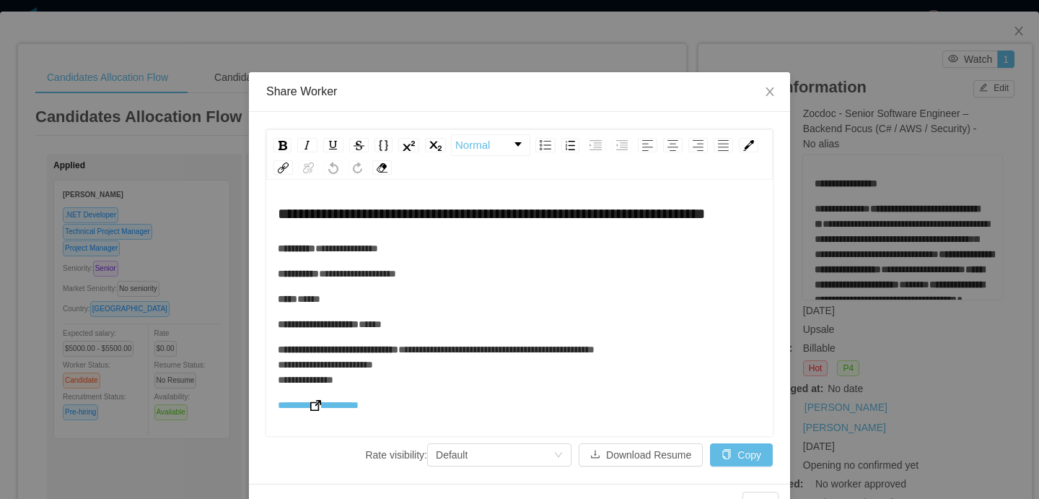
click at [321, 411] on img "rdw-editor" at bounding box center [315, 405] width 11 height 11
drag, startPoint x: 770, startPoint y: 89, endPoint x: 815, endPoint y: 18, distance: 83.7
click at [770, 89] on icon "icon: close" at bounding box center [770, 92] width 12 height 12
